Goal: Find specific page/section: Find specific page/section

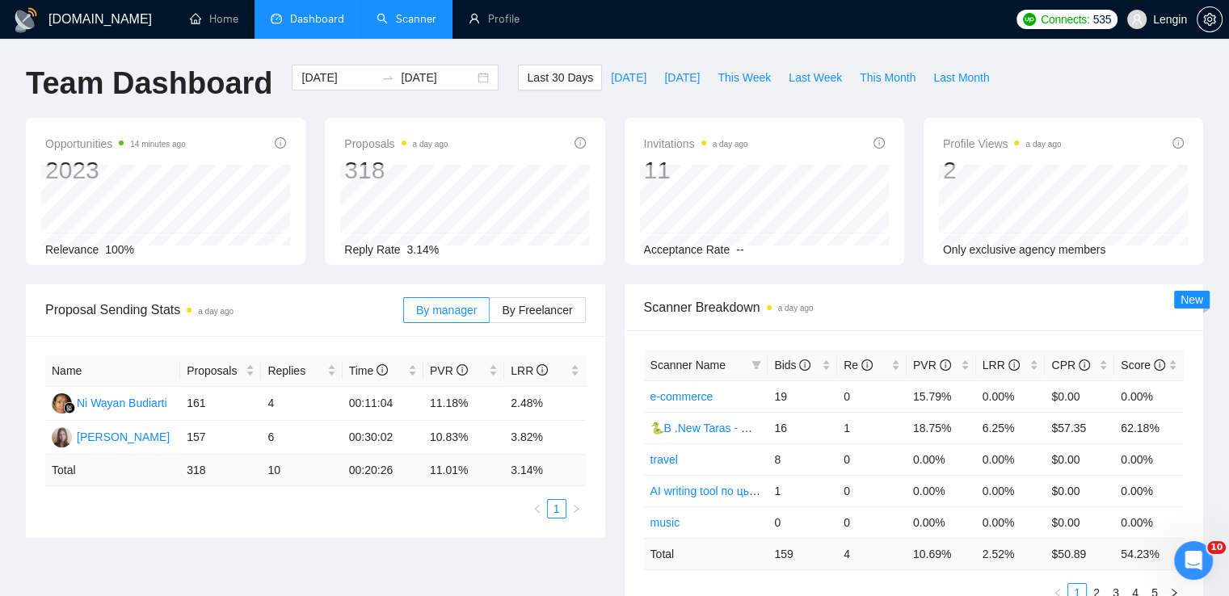
click at [416, 12] on link "Scanner" at bounding box center [407, 19] width 60 height 14
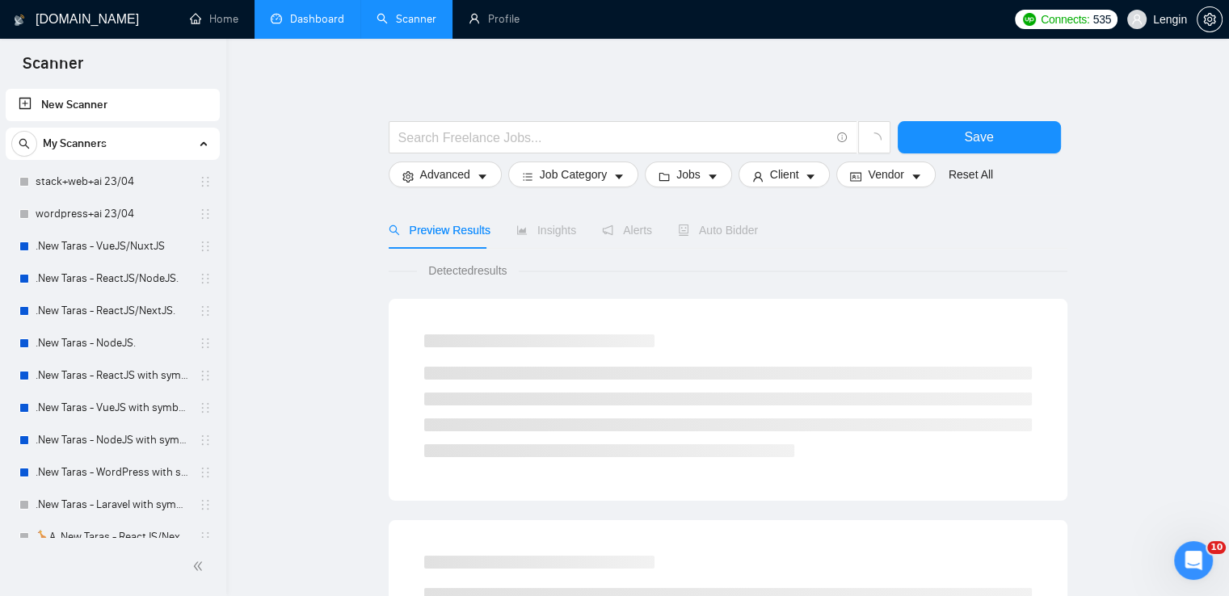
click at [310, 14] on link "Dashboard" at bounding box center [308, 19] width 74 height 14
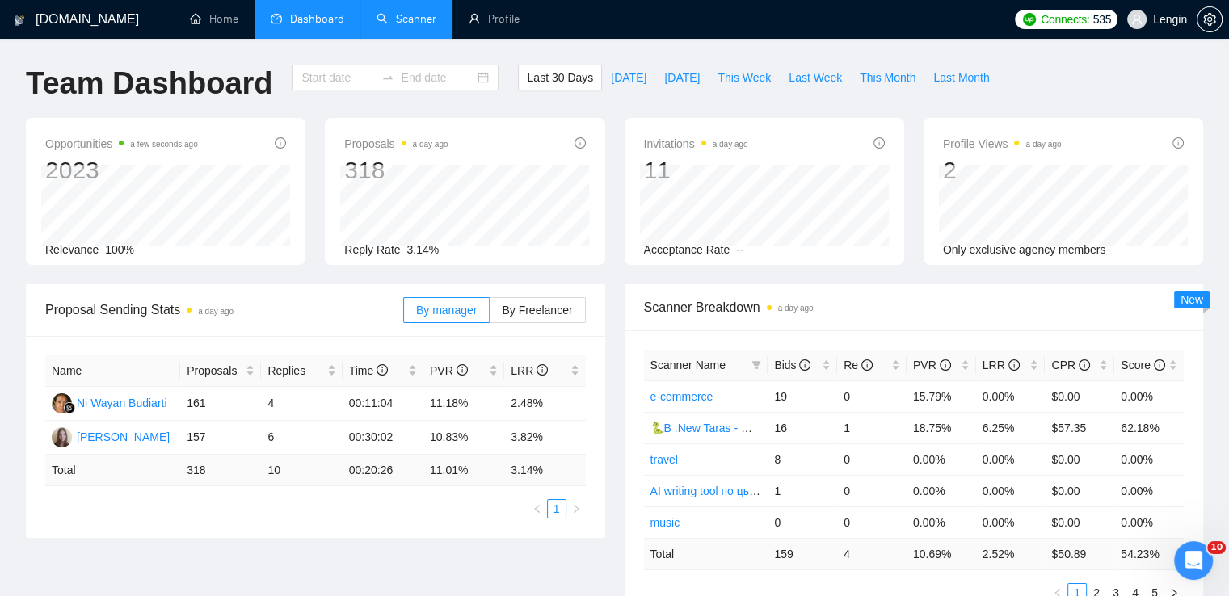
type input "[DATE]"
